Goal: Find specific page/section: Find specific page/section

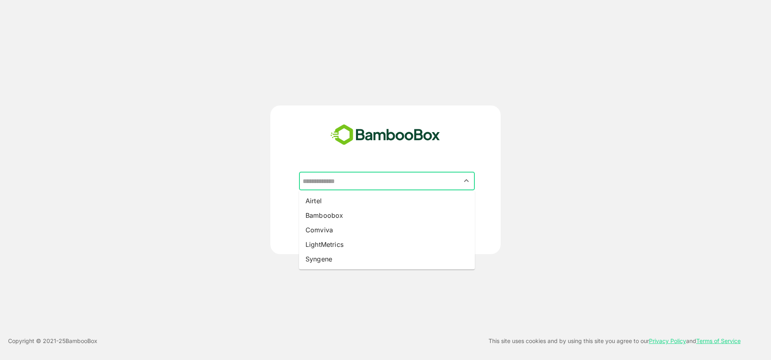
click at [374, 180] on input "text" at bounding box center [387, 180] width 173 height 15
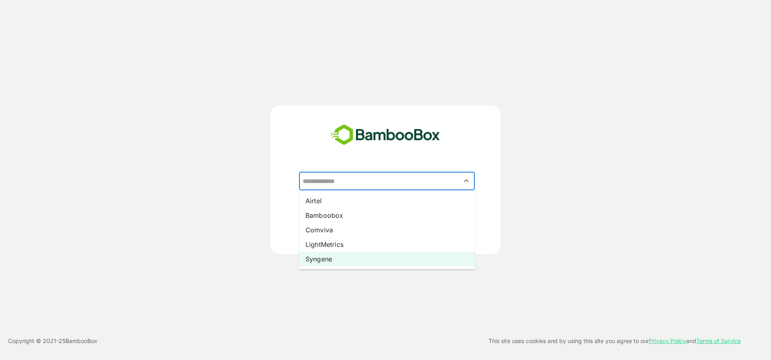
click at [359, 257] on li "Syngene" at bounding box center [387, 259] width 176 height 15
type input "*******"
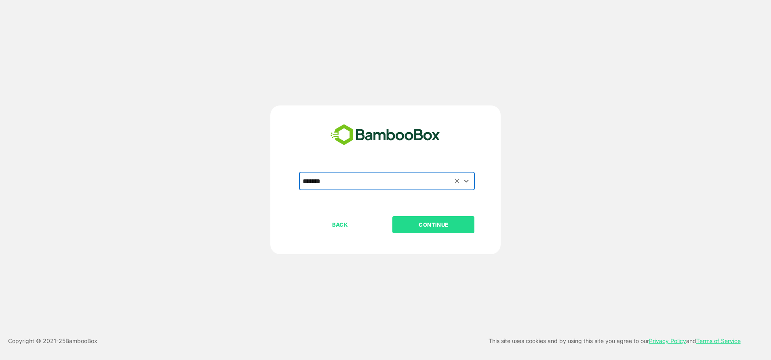
click at [427, 226] on p "CONTINUE" at bounding box center [433, 224] width 81 height 9
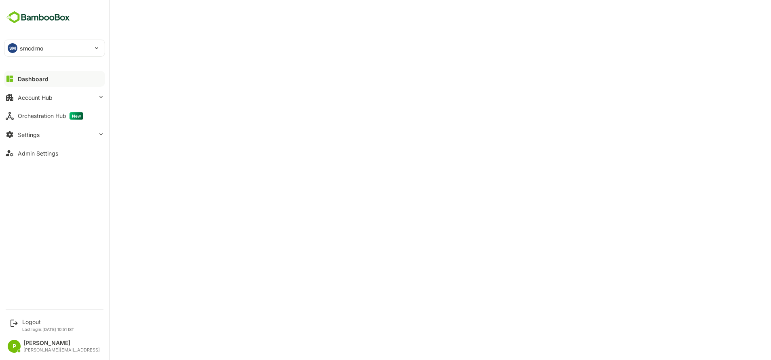
click at [19, 48] on div "SM smcdmo" at bounding box center [49, 48] width 91 height 16
click at [52, 87] on li "LM lmcdmo" at bounding box center [55, 90] width 101 height 18
click at [44, 95] on div "Account Hub" at bounding box center [35, 97] width 35 height 7
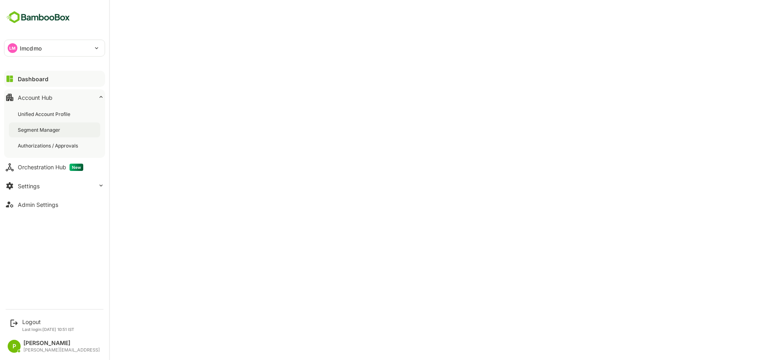
click at [43, 135] on div "Segment Manager" at bounding box center [54, 130] width 91 height 15
click at [46, 80] on div "Dashboard" at bounding box center [32, 79] width 29 height 7
